Goal: Information Seeking & Learning: Learn about a topic

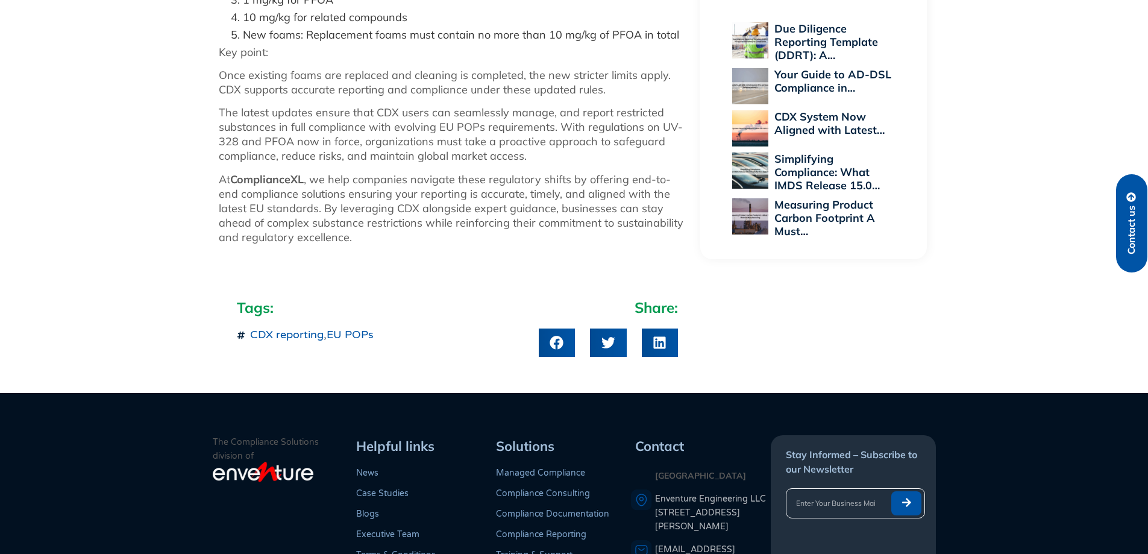
scroll to position [1085, 0]
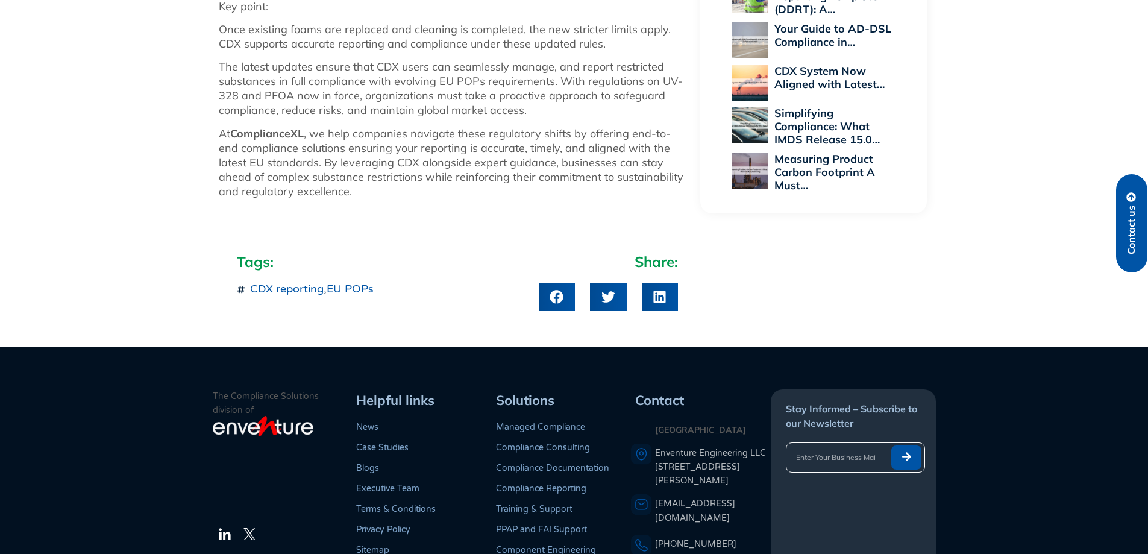
click at [320, 295] on link "CDX reporting" at bounding box center [287, 288] width 74 height 13
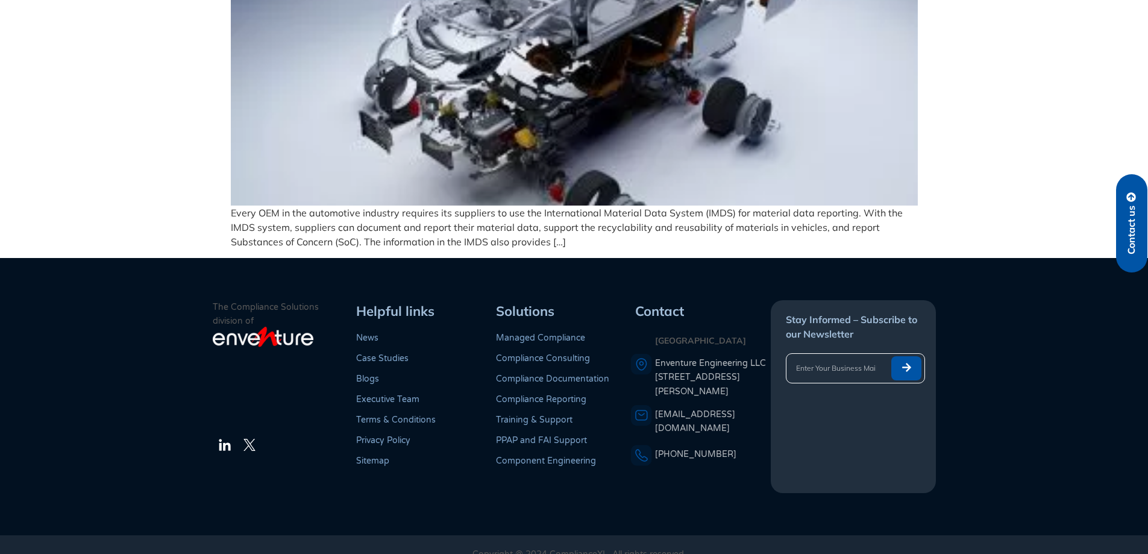
scroll to position [1439, 0]
